Goal: Transaction & Acquisition: Purchase product/service

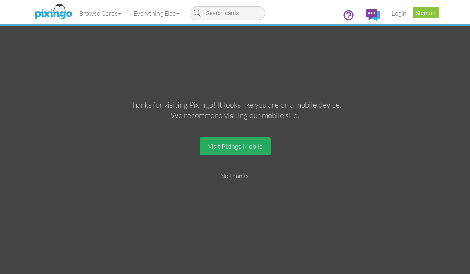
click at [239, 151] on link "Visit Pixingo Mobile" at bounding box center [235, 146] width 71 height 18
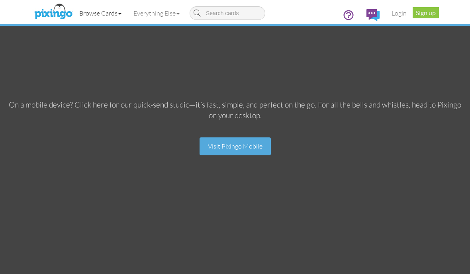
click at [113, 6] on link "Browse Cards" at bounding box center [100, 13] width 54 height 20
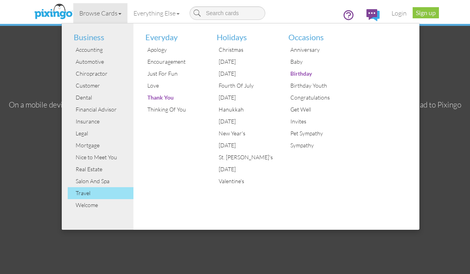
click at [82, 192] on div "Travel" at bounding box center [104, 193] width 60 height 12
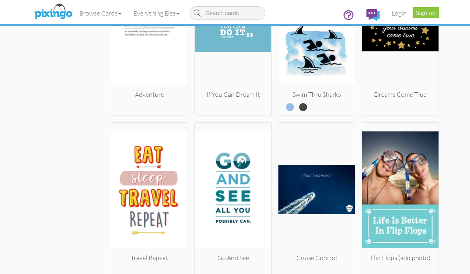
scroll to position [1488, 0]
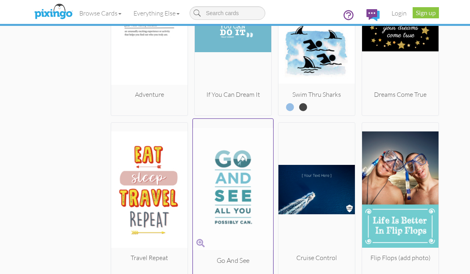
click at [237, 158] on img at bounding box center [233, 189] width 80 height 134
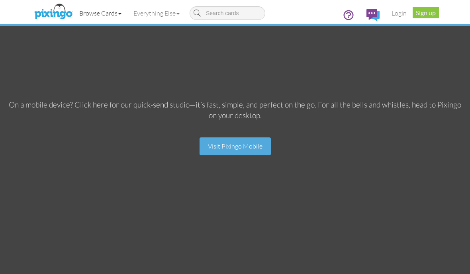
click at [120, 10] on link "Browse Cards" at bounding box center [100, 13] width 54 height 20
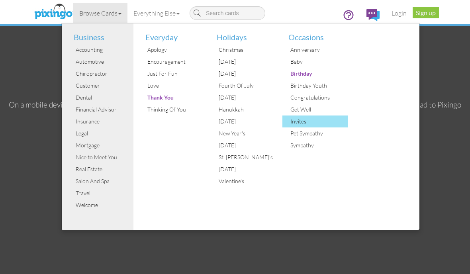
click at [295, 121] on div "Invites" at bounding box center [318, 122] width 60 height 12
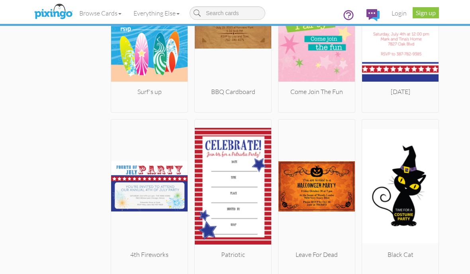
scroll to position [1151, 0]
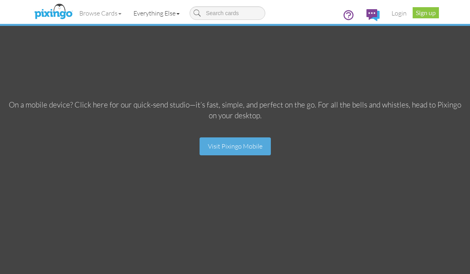
click at [177, 20] on link "Everything Else" at bounding box center [156, 13] width 58 height 20
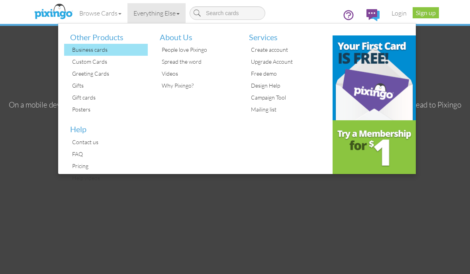
click at [98, 49] on div "Business cards" at bounding box center [109, 50] width 78 height 12
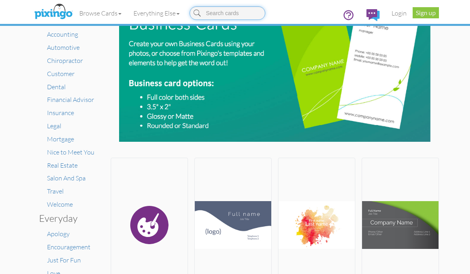
scroll to position [31, 0]
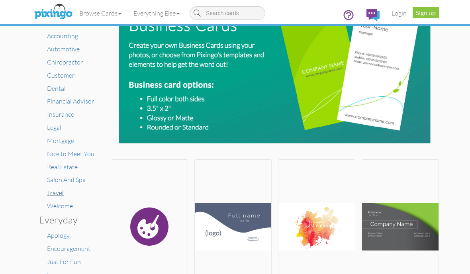
click at [57, 189] on span "Travel" at bounding box center [55, 193] width 17 height 8
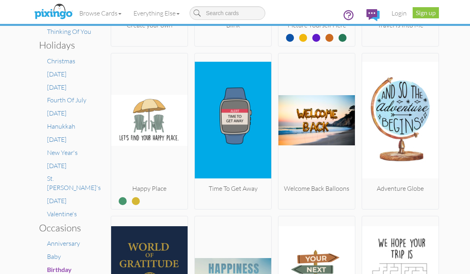
scroll to position [336, 0]
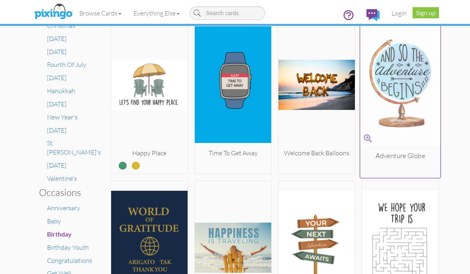
click at [400, 91] on img at bounding box center [400, 84] width 80 height 134
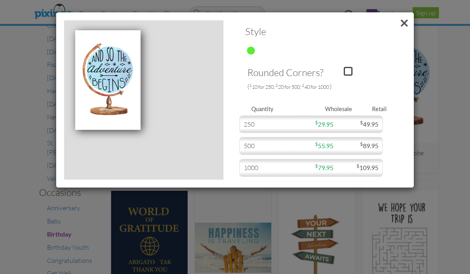
click at [403, 23] on span at bounding box center [404, 23] width 19 height 22
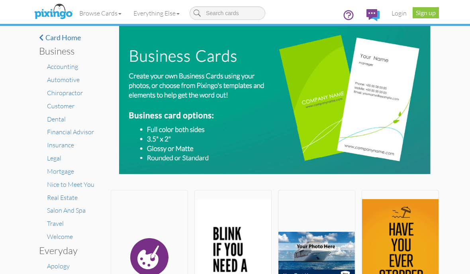
scroll to position [0, 0]
click at [59, 39] on h4 "Card home" at bounding box center [71, 38] width 64 height 8
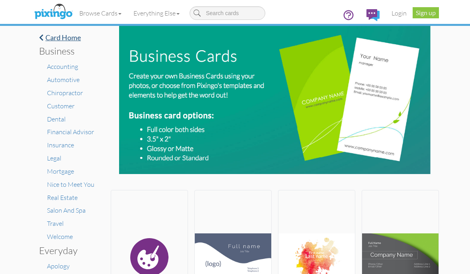
click at [44, 39] on h4 "Card home" at bounding box center [71, 38] width 64 height 8
click at [117, 18] on link "Browse Cards" at bounding box center [100, 13] width 54 height 20
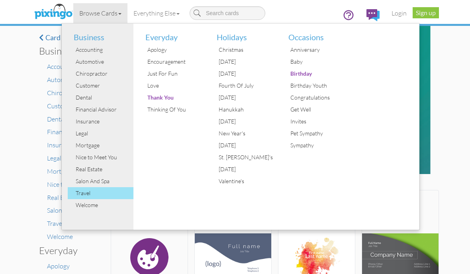
click at [82, 195] on div "Travel" at bounding box center [104, 193] width 60 height 12
